Goal: Task Accomplishment & Management: Manage account settings

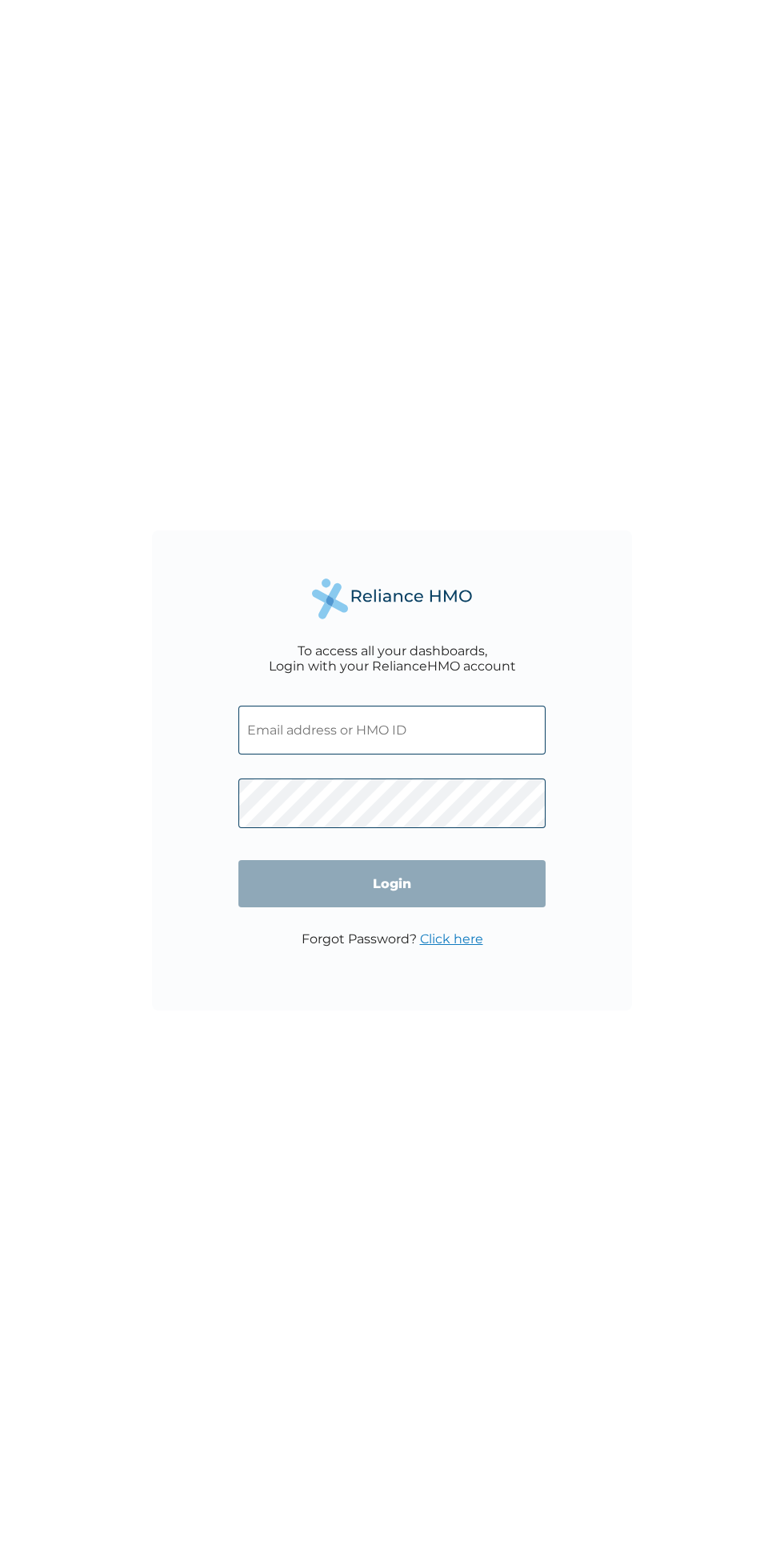
click at [392, 734] on input "text" at bounding box center [392, 730] width 307 height 49
type input "[EMAIL_ADDRESS][DOMAIN_NAME]"
click input "Login" at bounding box center [392, 884] width 307 height 47
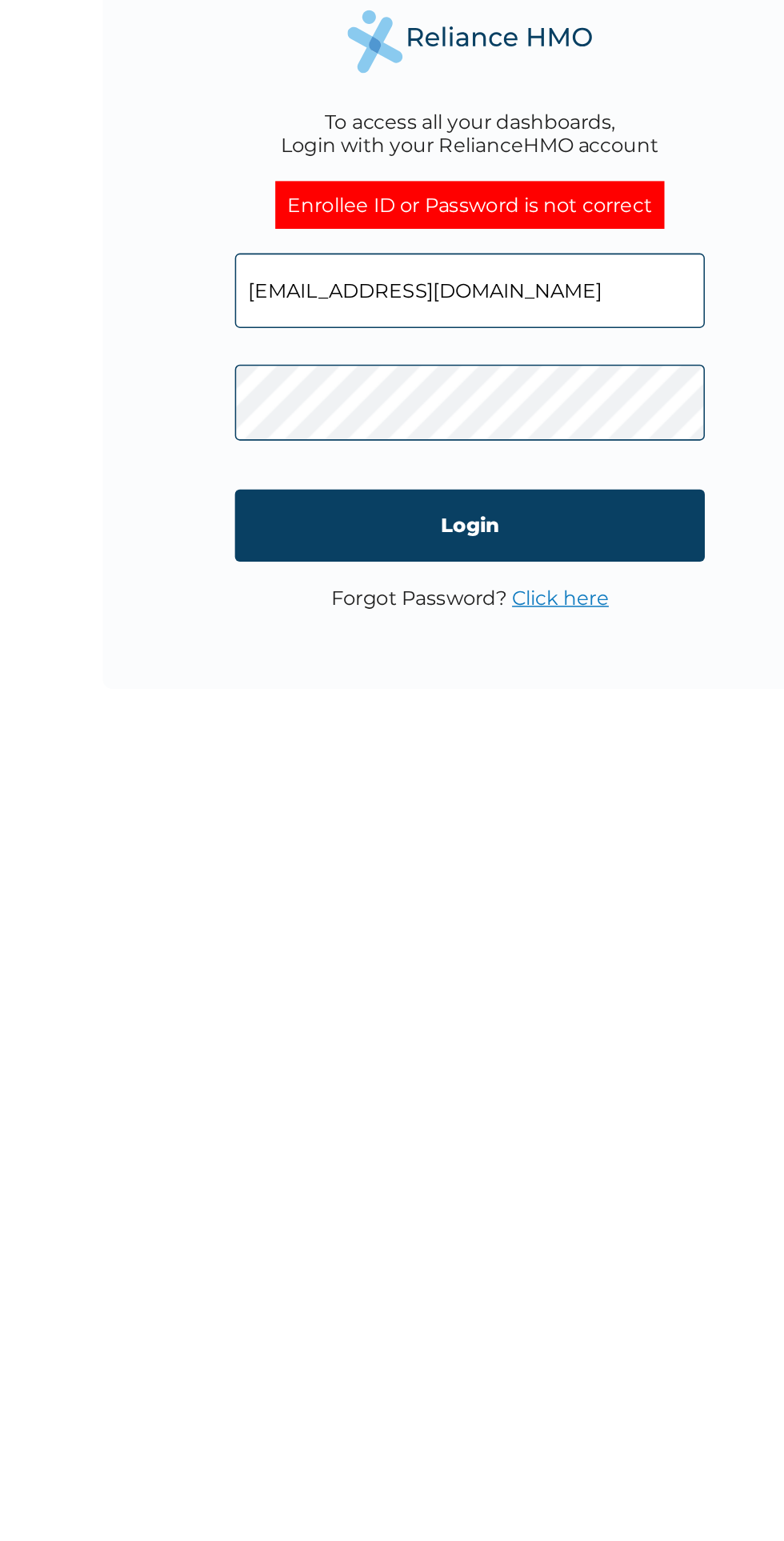
click at [292, 903] on input "Login" at bounding box center [392, 904] width 307 height 47
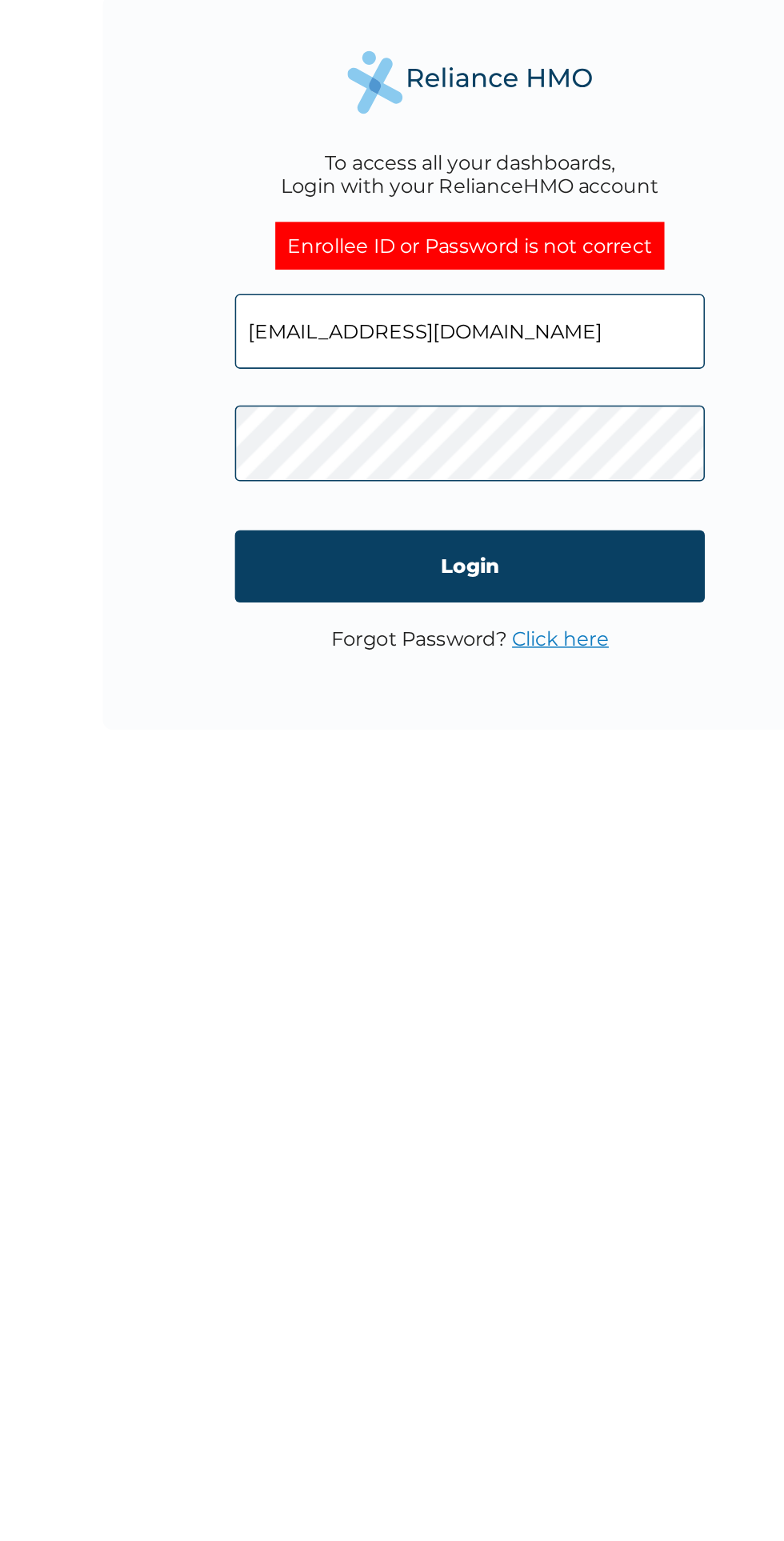
click at [416, 904] on input "Login" at bounding box center [392, 904] width 307 height 47
click at [415, 908] on input "Login" at bounding box center [392, 904] width 307 height 47
click at [425, 911] on input "Login" at bounding box center [392, 904] width 307 height 47
